Goal: Task Accomplishment & Management: Complete application form

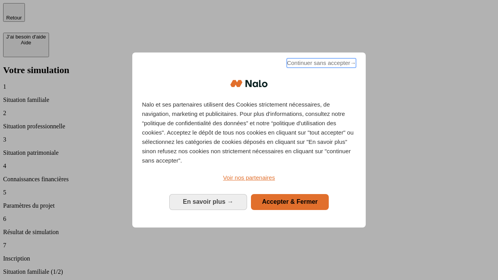
click at [320, 64] on span "Continuer sans accepter →" at bounding box center [321, 62] width 69 height 9
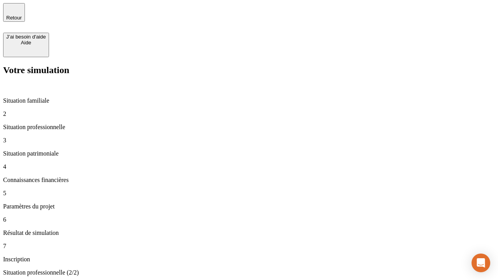
type input "30 000"
type input "40 000"
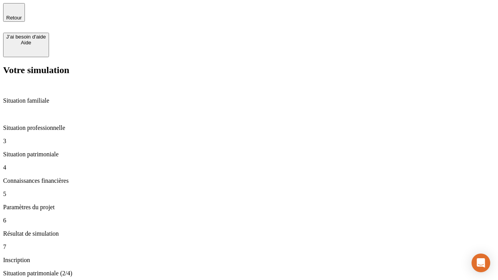
type input "1 100"
type input "20"
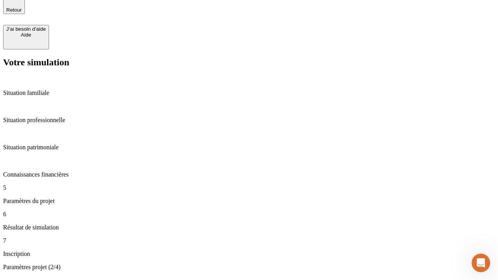
type input "40"
type input "50 000"
type input "640"
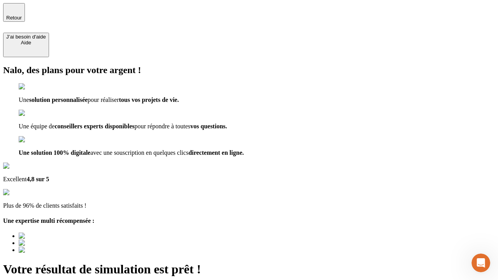
type input "[EMAIL_ADDRESS][DOMAIN_NAME]"
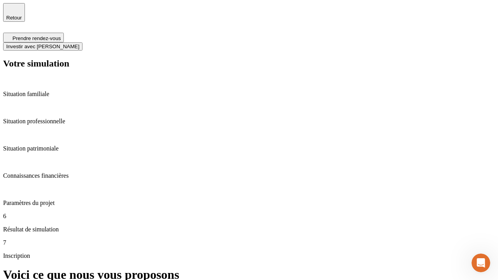
click at [79, 44] on span "Investir avec [PERSON_NAME]" at bounding box center [42, 47] width 73 height 6
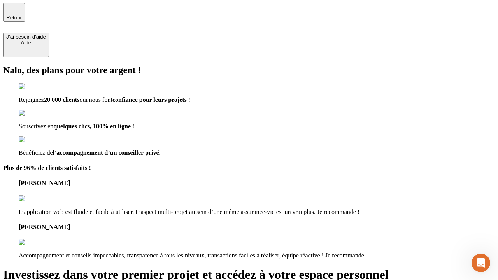
type input "[EMAIL_ADDRESS][DOMAIN_NAME]"
